Goal: Information Seeking & Learning: Learn about a topic

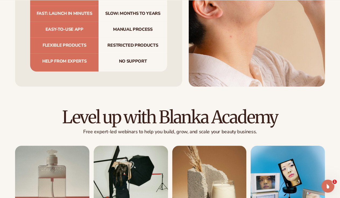
scroll to position [1725, 0]
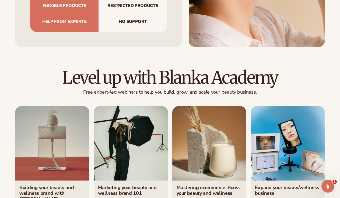
click at [332, 183] on div "Open Intercom Messenger" at bounding box center [328, 186] width 18 height 18
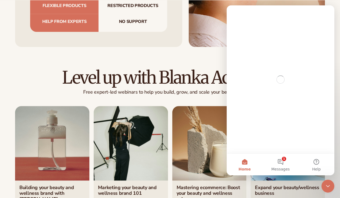
scroll to position [0, 0]
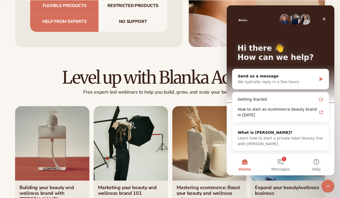
click at [281, 161] on button "1 Messages" at bounding box center [281, 165] width 36 height 22
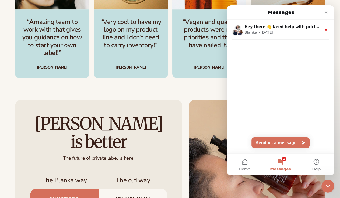
scroll to position [1545, 0]
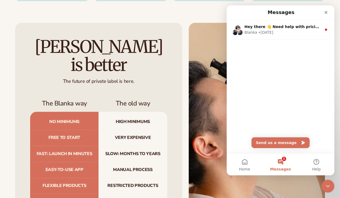
click at [327, 12] on icon "Close" at bounding box center [326, 12] width 4 height 4
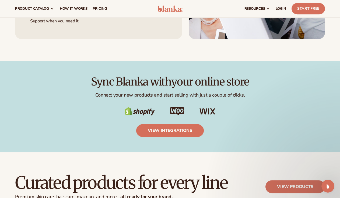
scroll to position [791, 0]
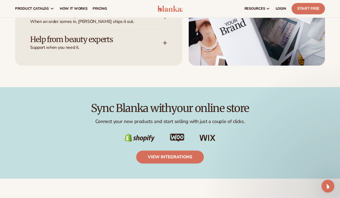
click at [282, 7] on span "LOGIN" at bounding box center [281, 8] width 11 height 4
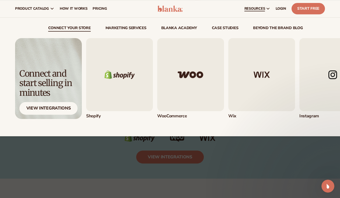
click at [266, 6] on link "resources" at bounding box center [257, 8] width 31 height 17
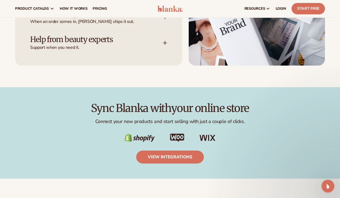
click at [99, 7] on span "pricing" at bounding box center [100, 8] width 14 height 4
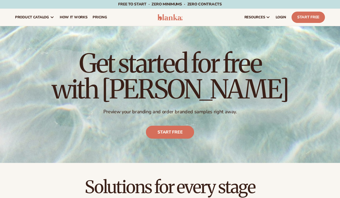
click at [98, 17] on span "pricing" at bounding box center [100, 17] width 14 height 4
click at [282, 17] on span "LOGIN" at bounding box center [281, 17] width 11 height 4
